Goal: Information Seeking & Learning: Learn about a topic

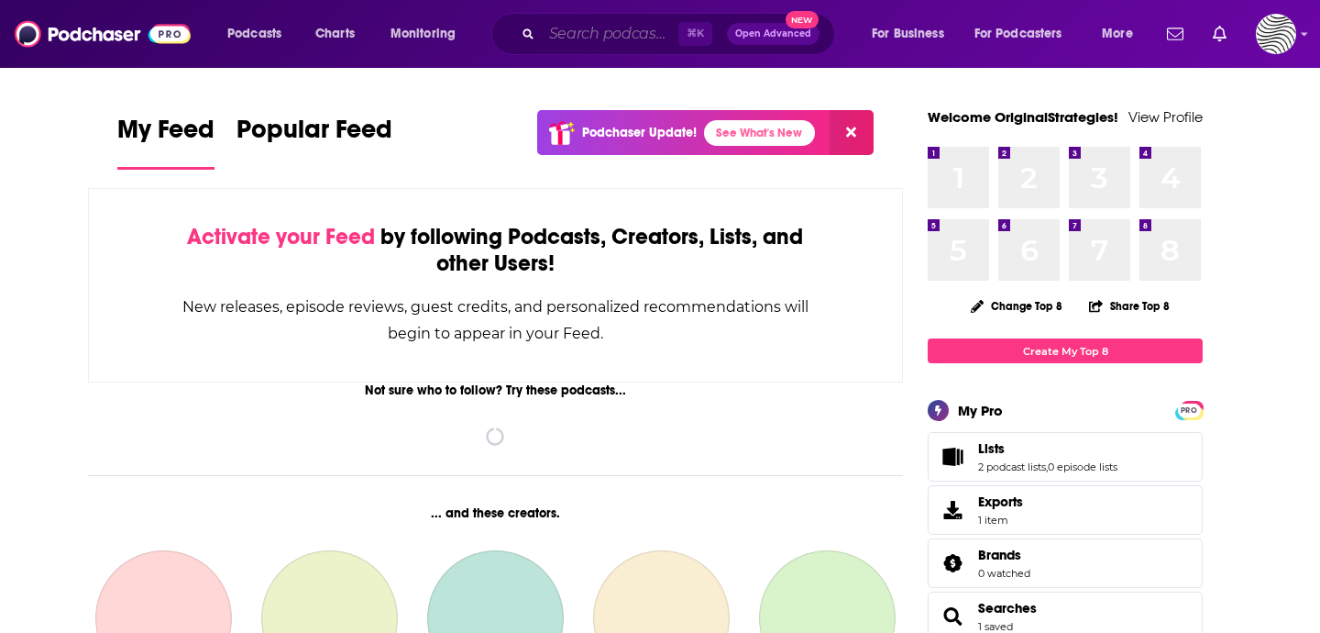
click at [635, 30] on input "Search podcasts, credits, & more..." at bounding box center [610, 33] width 137 height 29
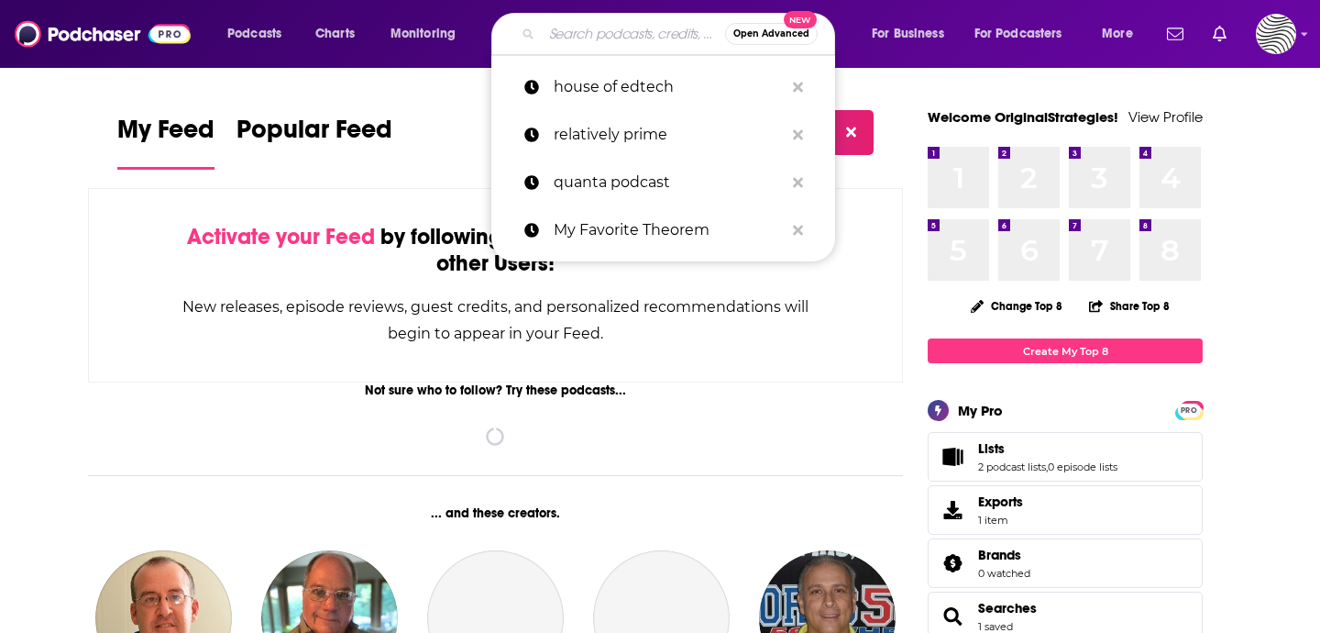
paste input "College Parent Central"
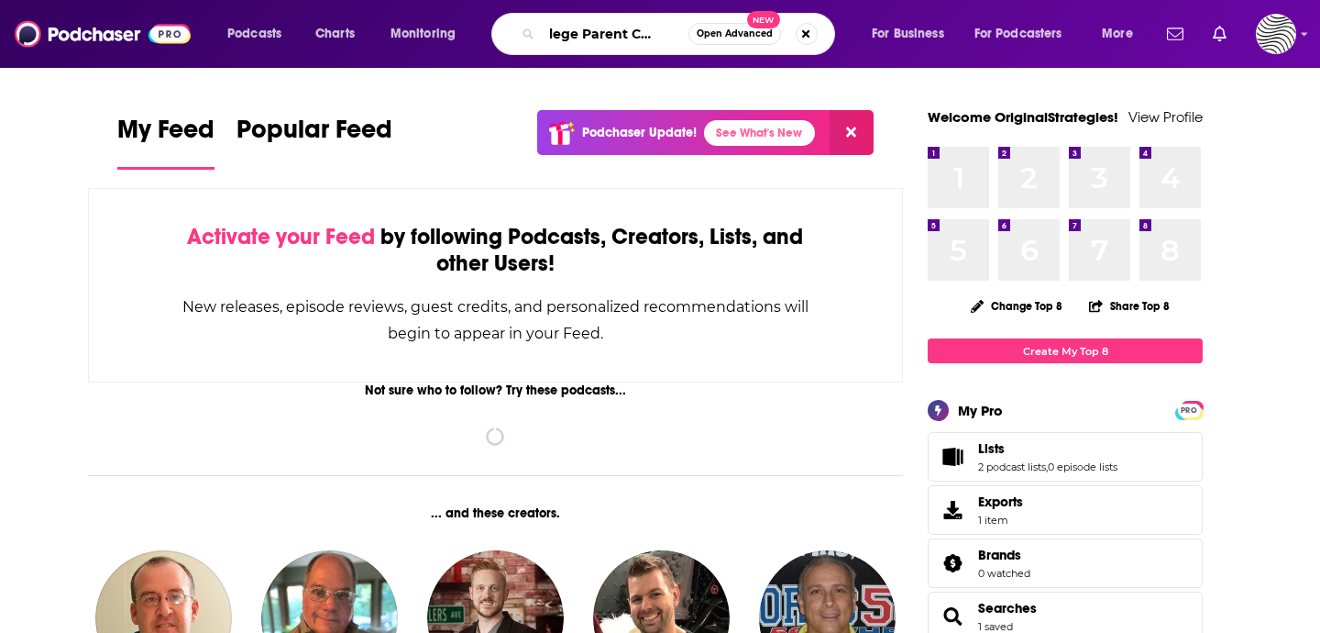
type input "College Parent Central"
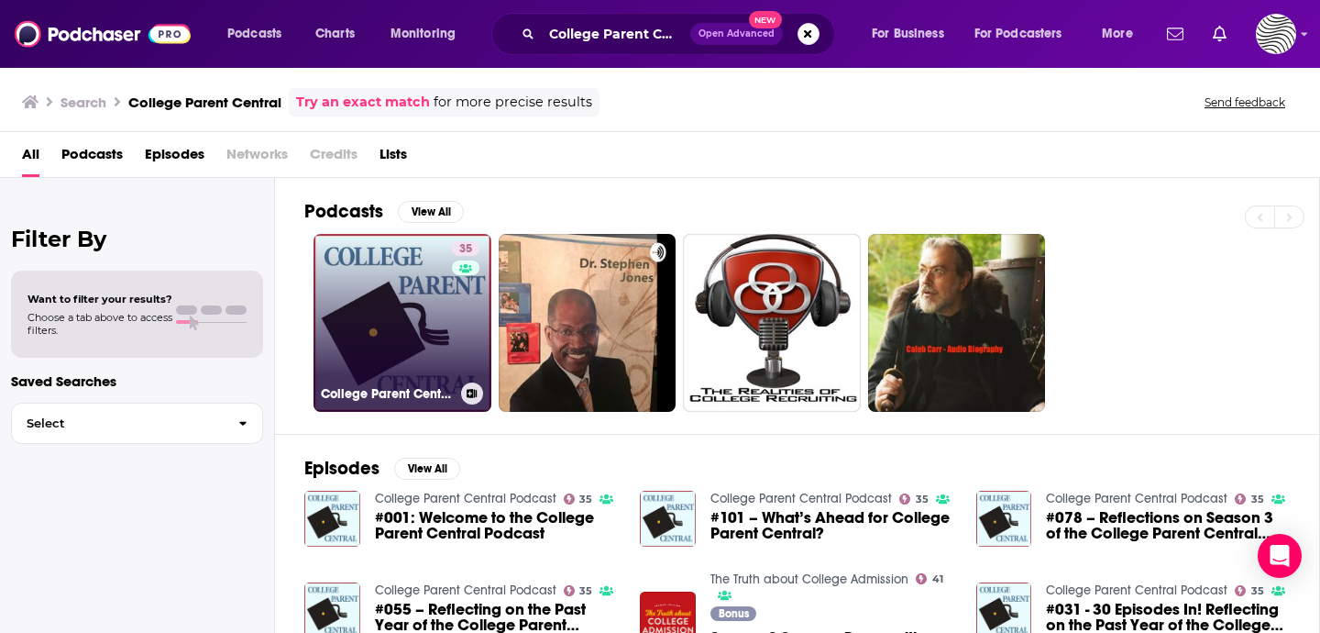
click at [381, 299] on link "35 College Parent Central Podcast" at bounding box center [403, 323] width 178 height 178
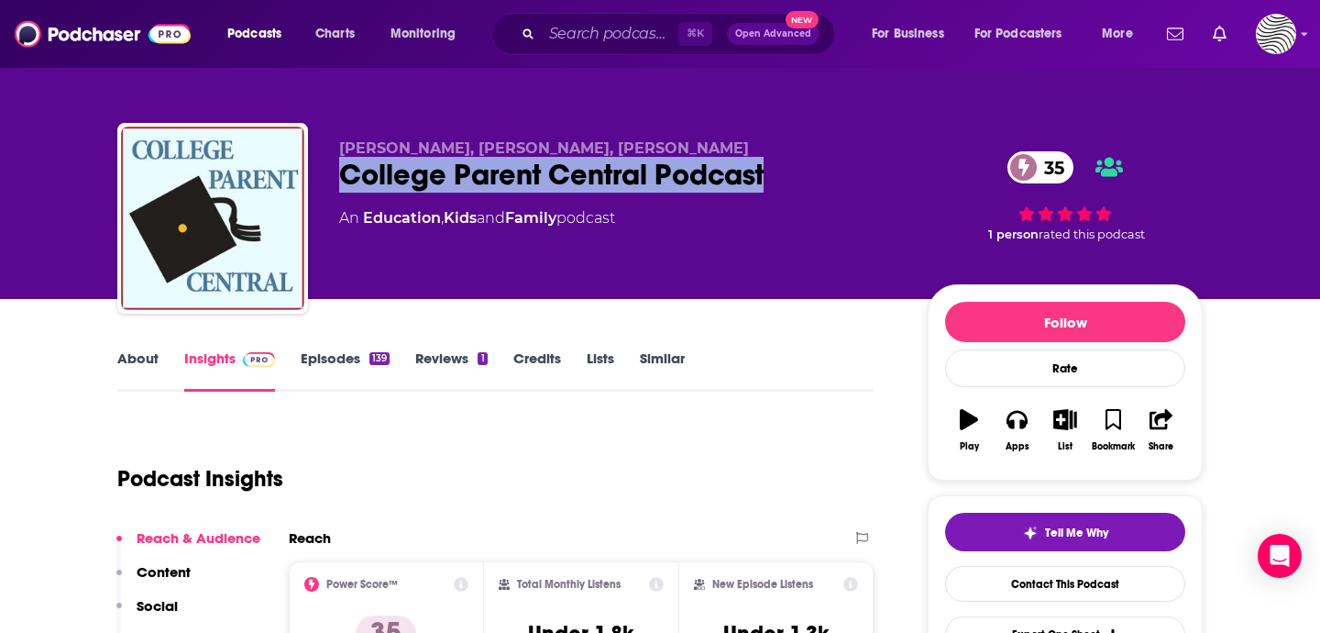
drag, startPoint x: 753, startPoint y: 171, endPoint x: 343, endPoint y: 171, distance: 409.9
click at [343, 171] on div "College Parent Central Podcast 35" at bounding box center [618, 175] width 559 height 36
copy h2 "College Parent Central Podcast"
